Goal: Information Seeking & Learning: Learn about a topic

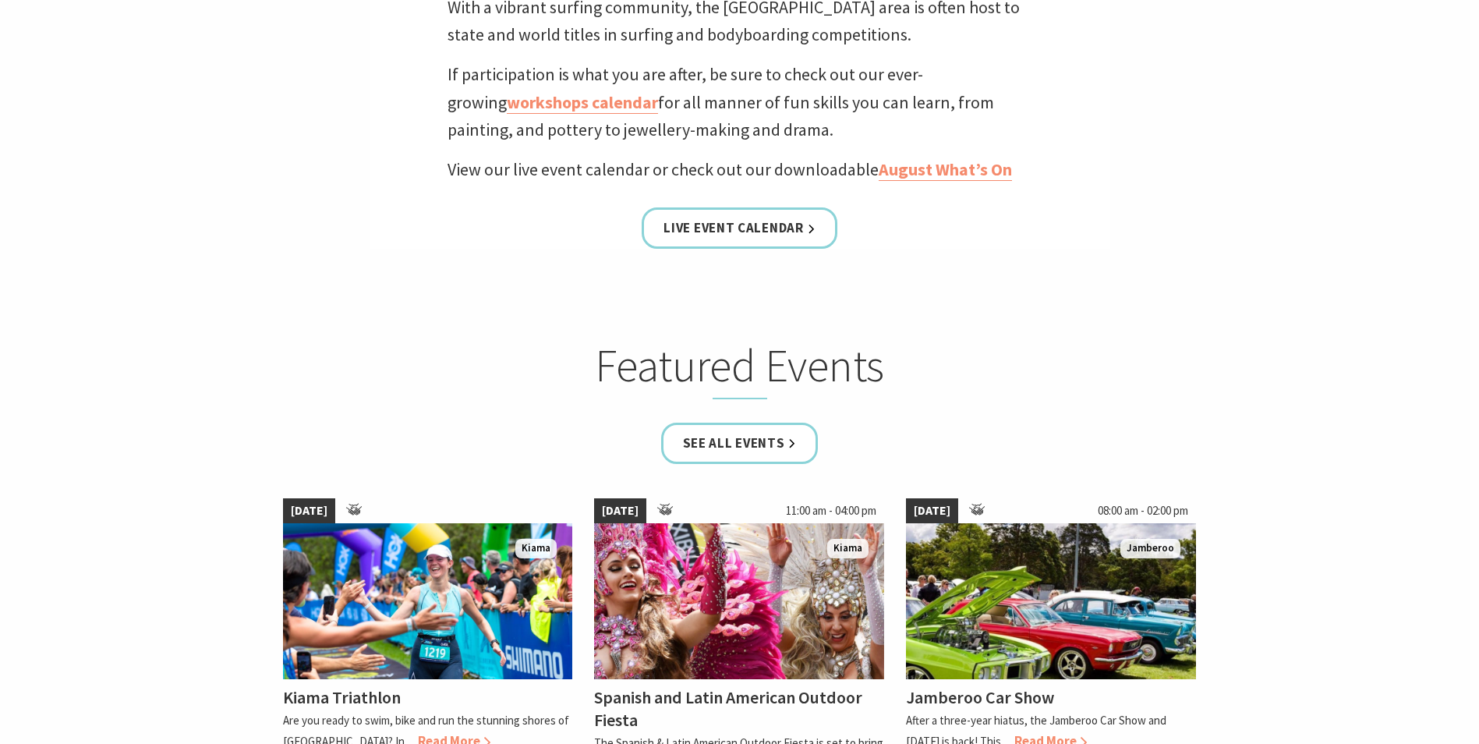
scroll to position [779, 0]
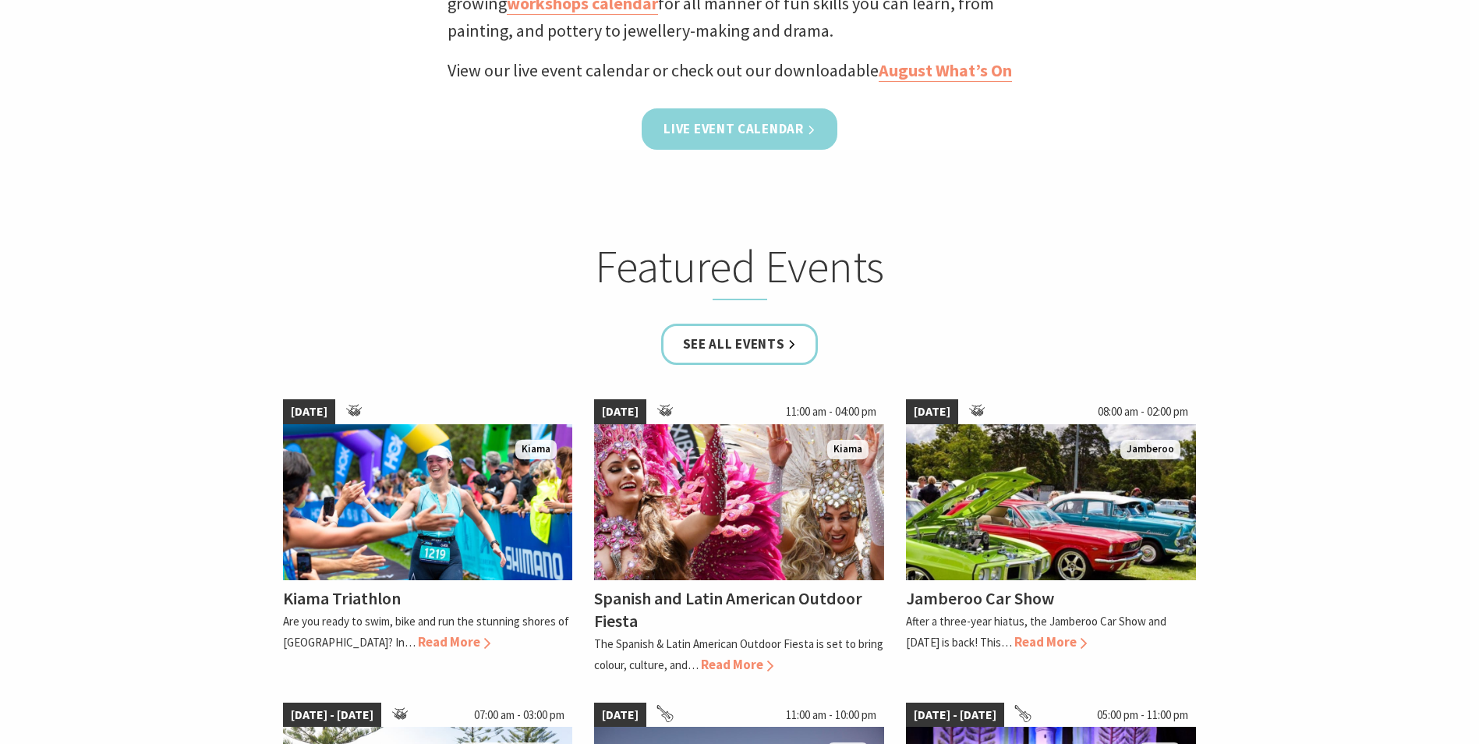
click at [650, 133] on link "Live Event Calendar" at bounding box center [738, 128] width 195 height 41
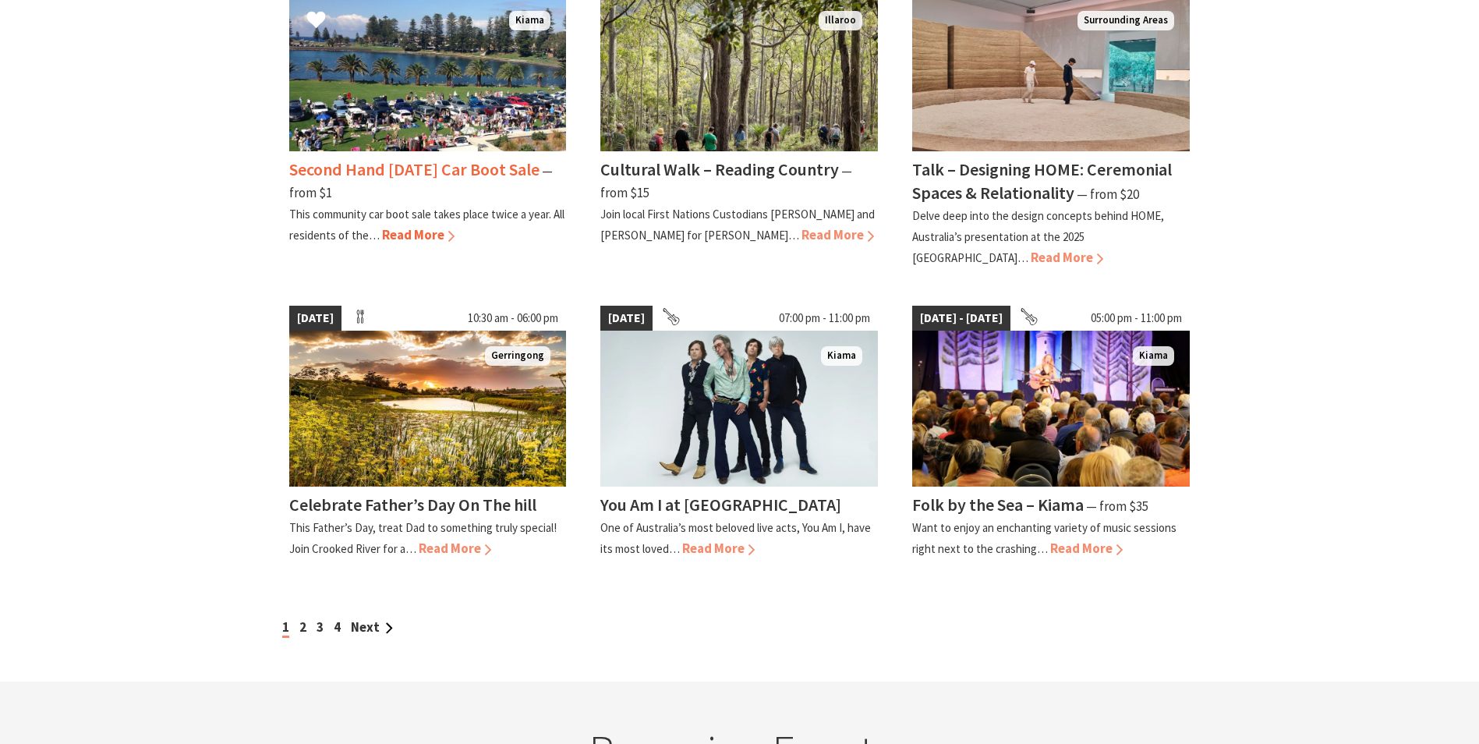
scroll to position [1247, 0]
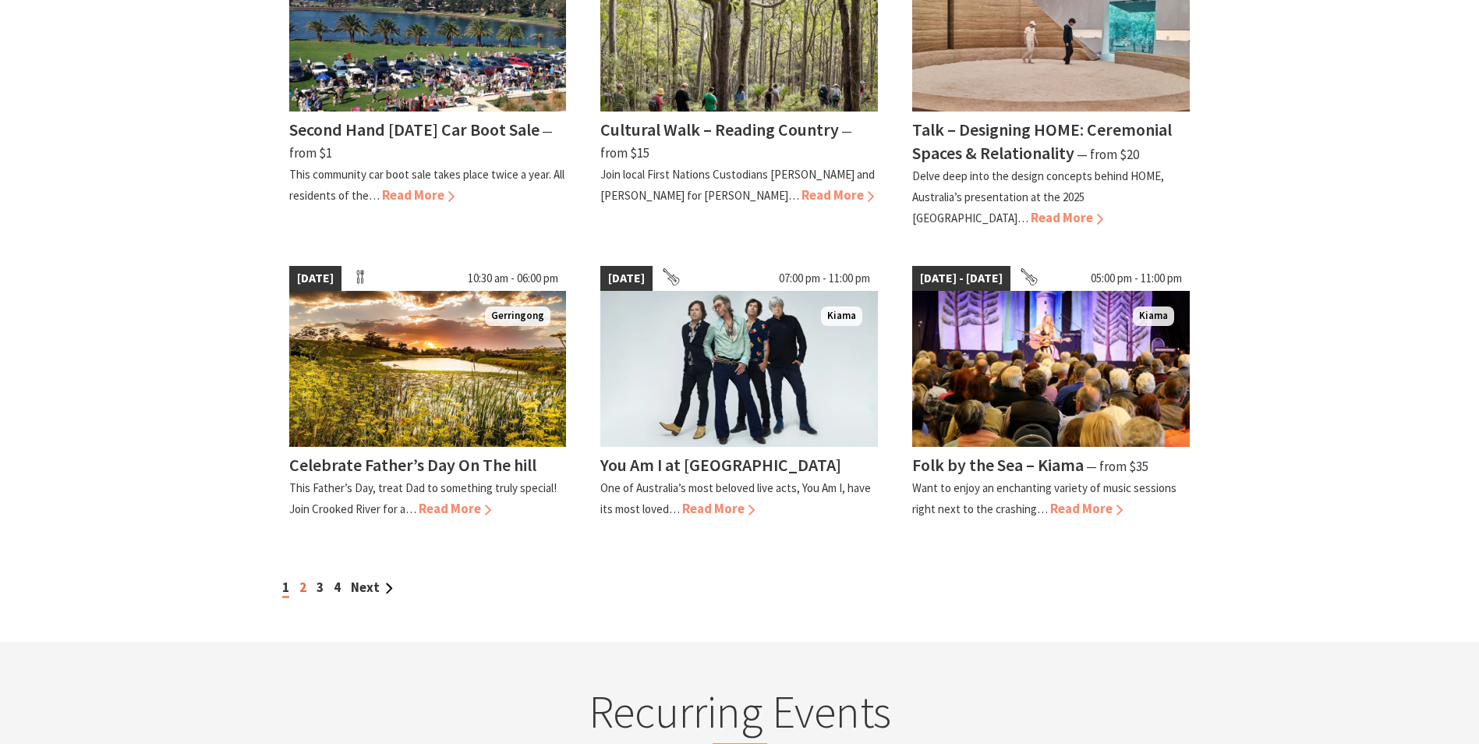
click at [301, 578] on link "2" at bounding box center [302, 586] width 7 height 17
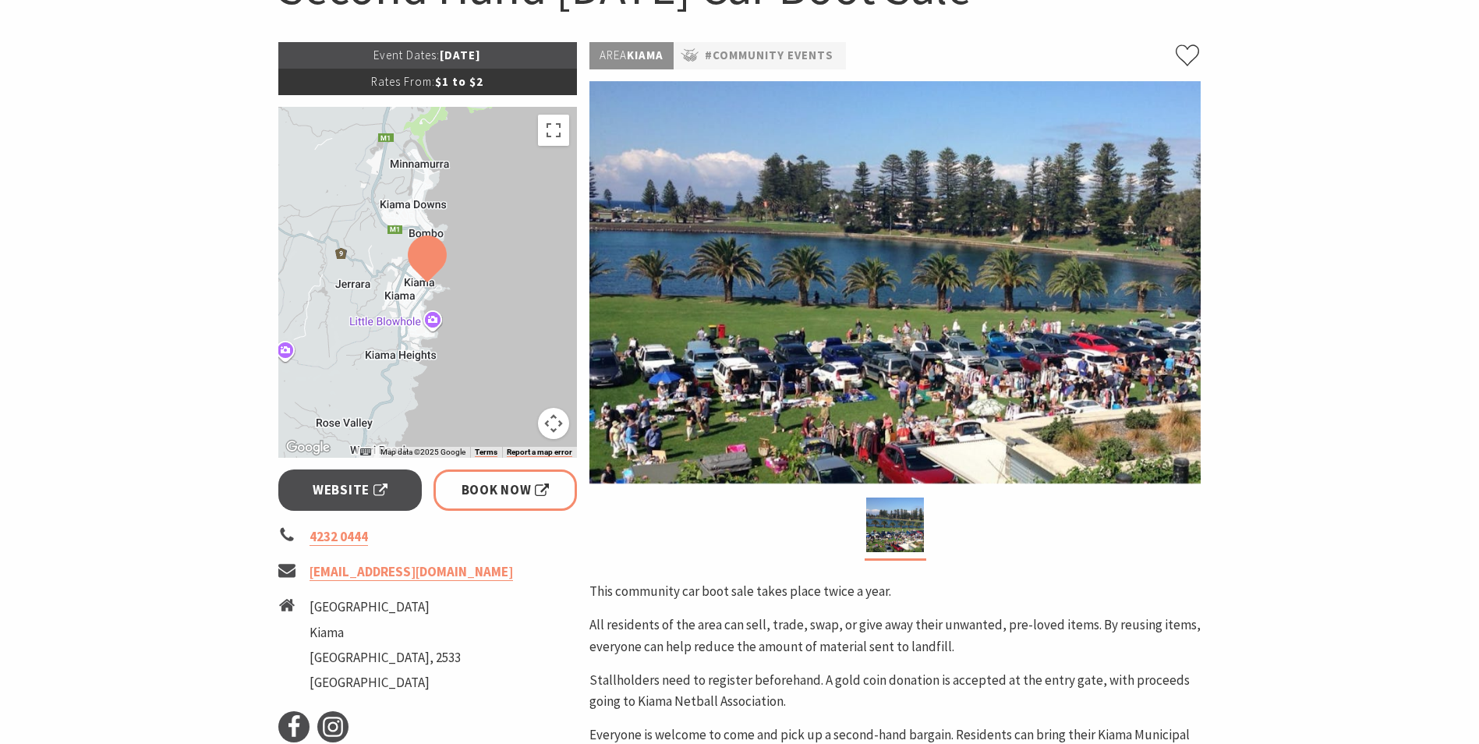
scroll to position [156, 0]
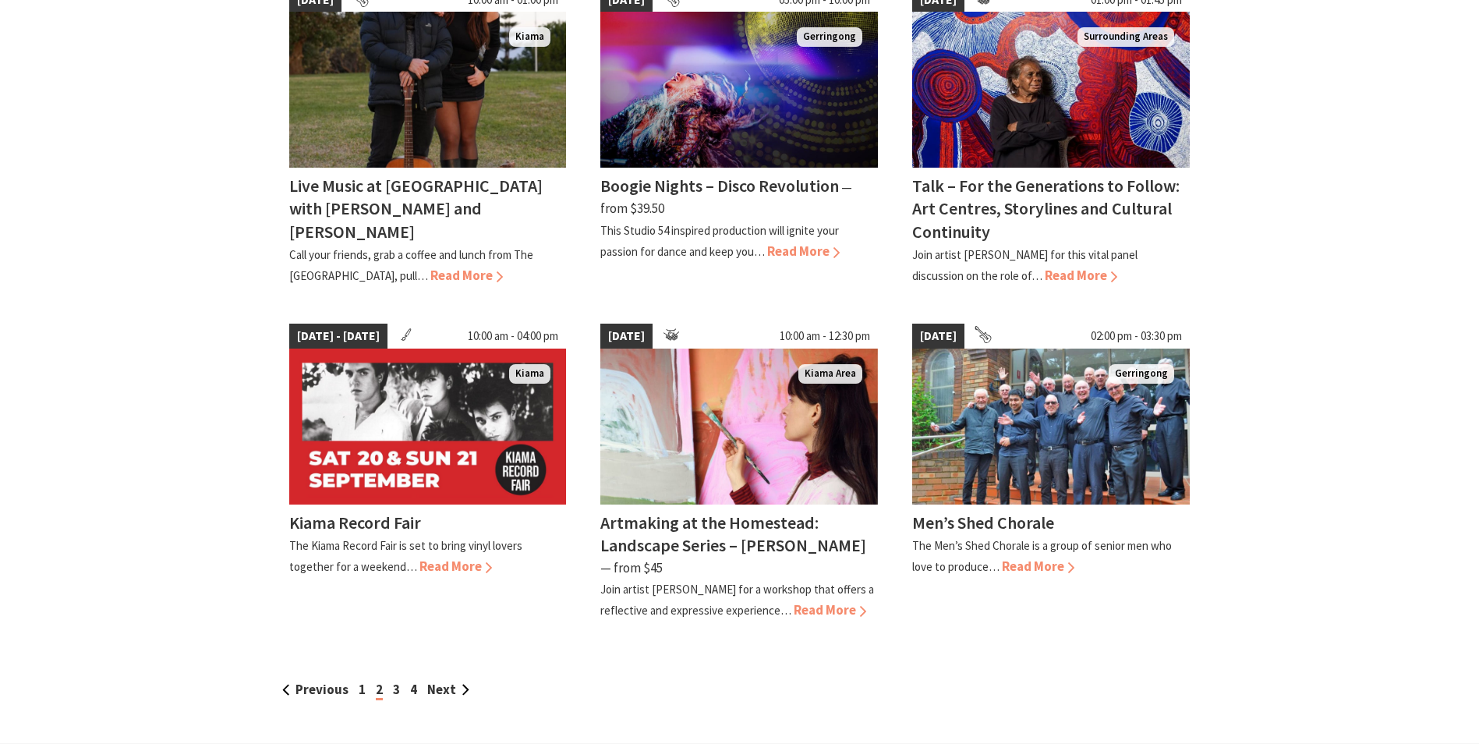
scroll to position [1169, 0]
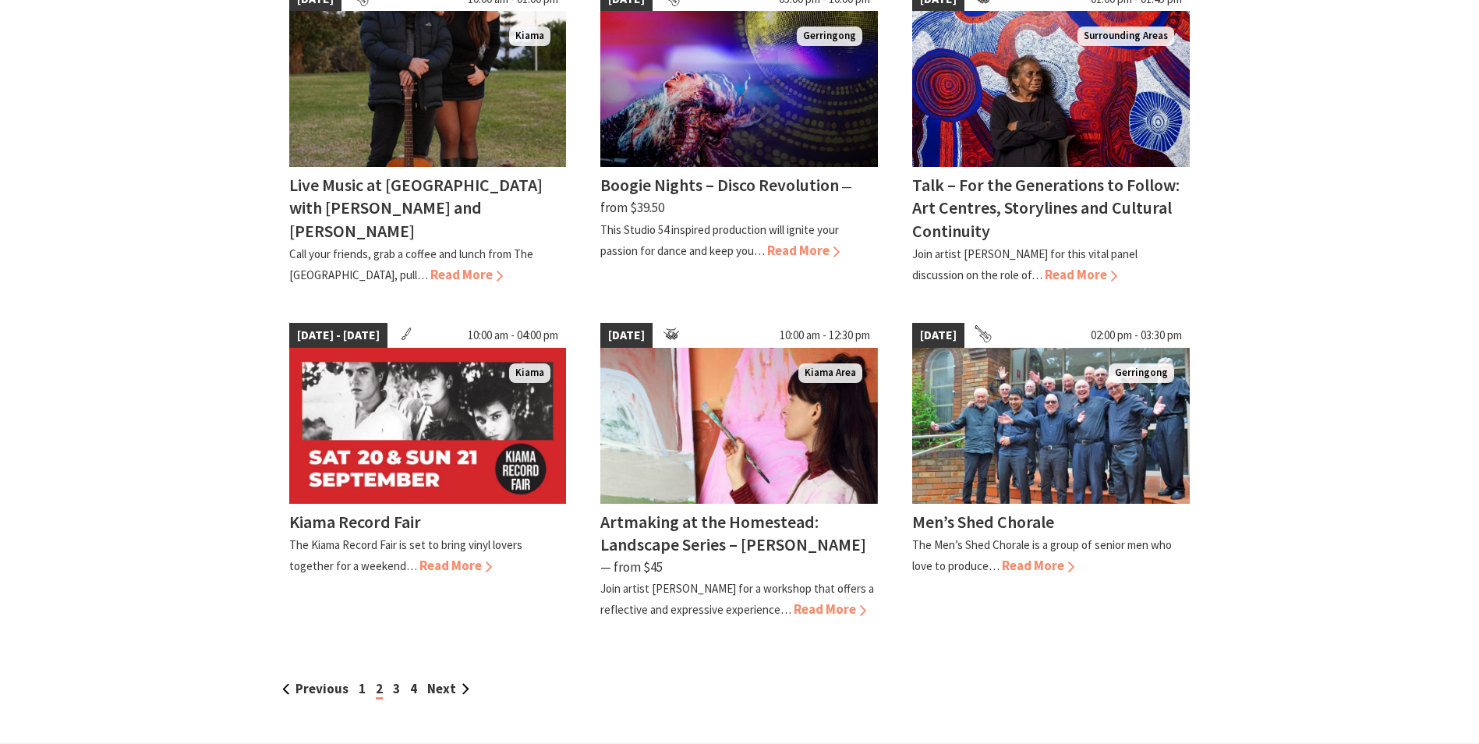
click at [388, 678] on div "Previous 1 2 3 4 Next" at bounding box center [739, 688] width 923 height 21
click at [393, 680] on link "3" at bounding box center [396, 688] width 7 height 17
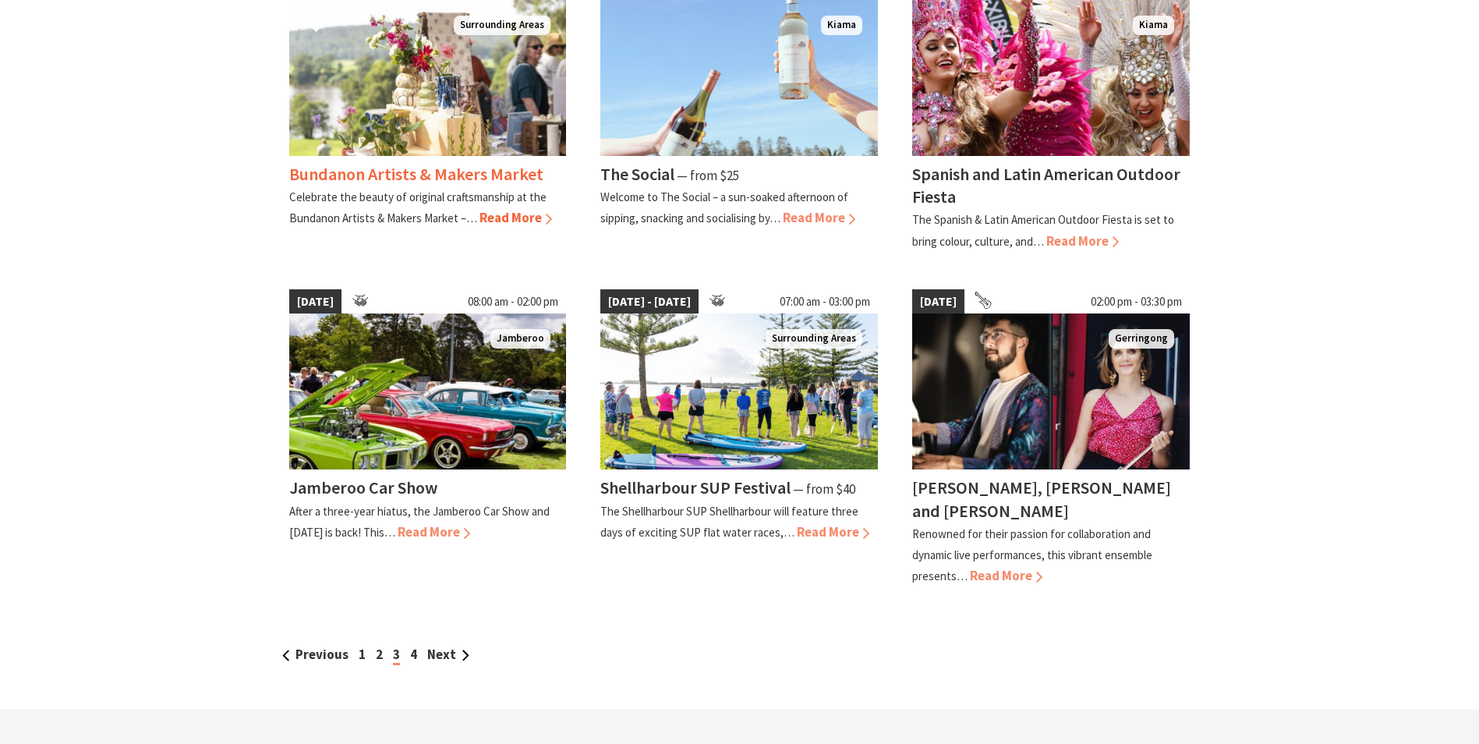
scroll to position [1169, 0]
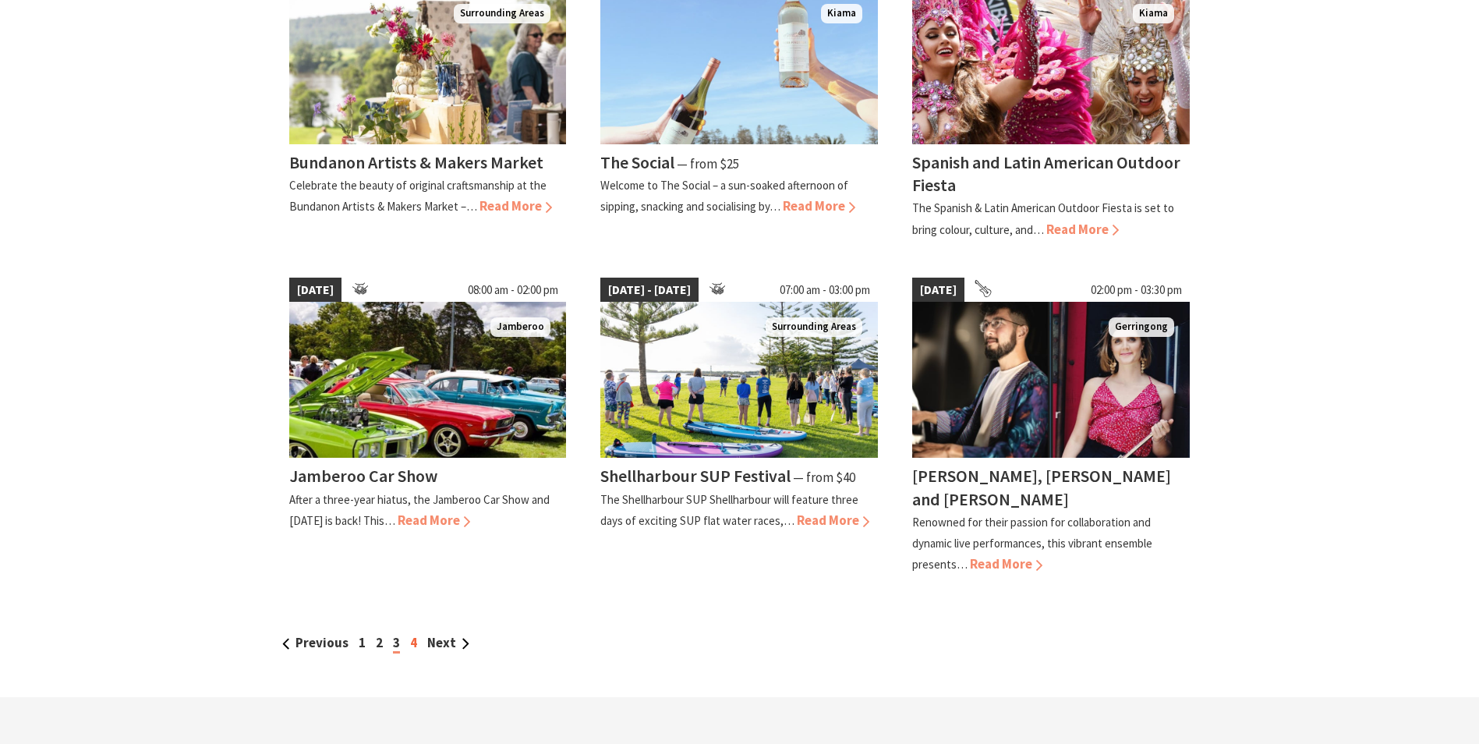
click at [411, 634] on link "4" at bounding box center [413, 642] width 7 height 17
